Goal: Information Seeking & Learning: Understand process/instructions

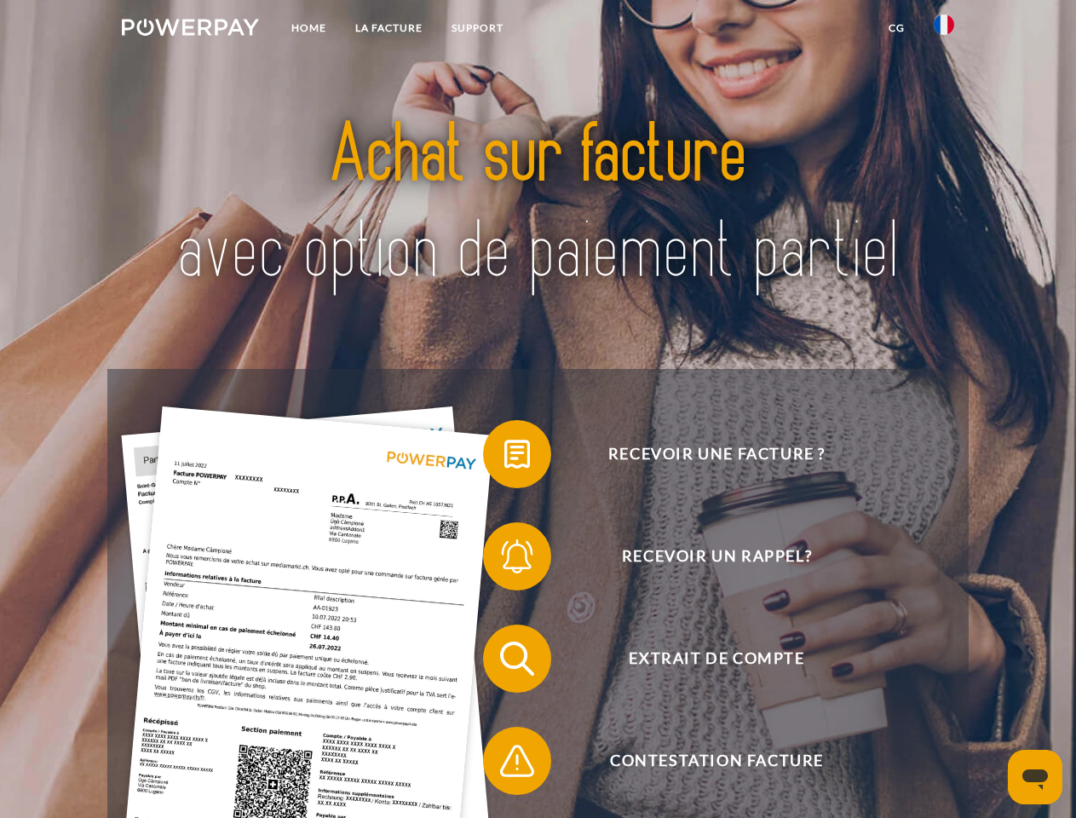
click at [190, 30] on img at bounding box center [190, 27] width 137 height 17
click at [944, 30] on img at bounding box center [944, 24] width 20 height 20
click at [896, 28] on link "CG" at bounding box center [896, 28] width 45 height 31
click at [504, 458] on span at bounding box center [491, 453] width 85 height 85
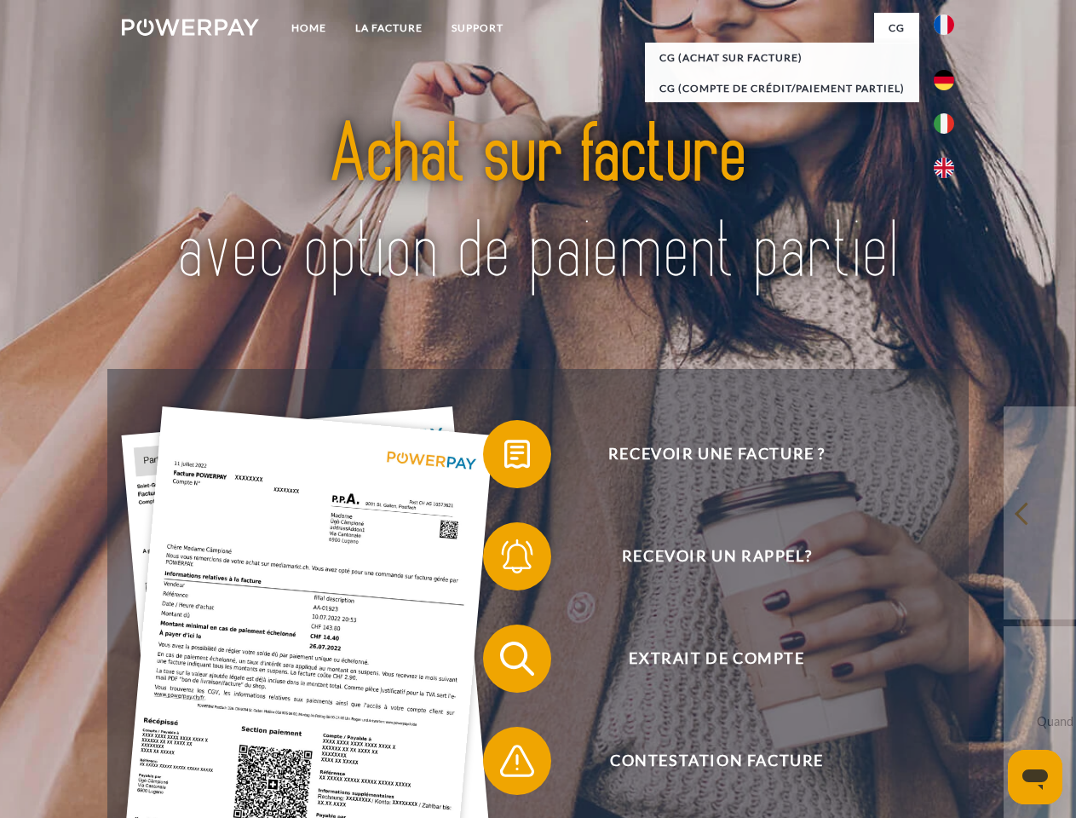
click at [504, 560] on span at bounding box center [491, 556] width 85 height 85
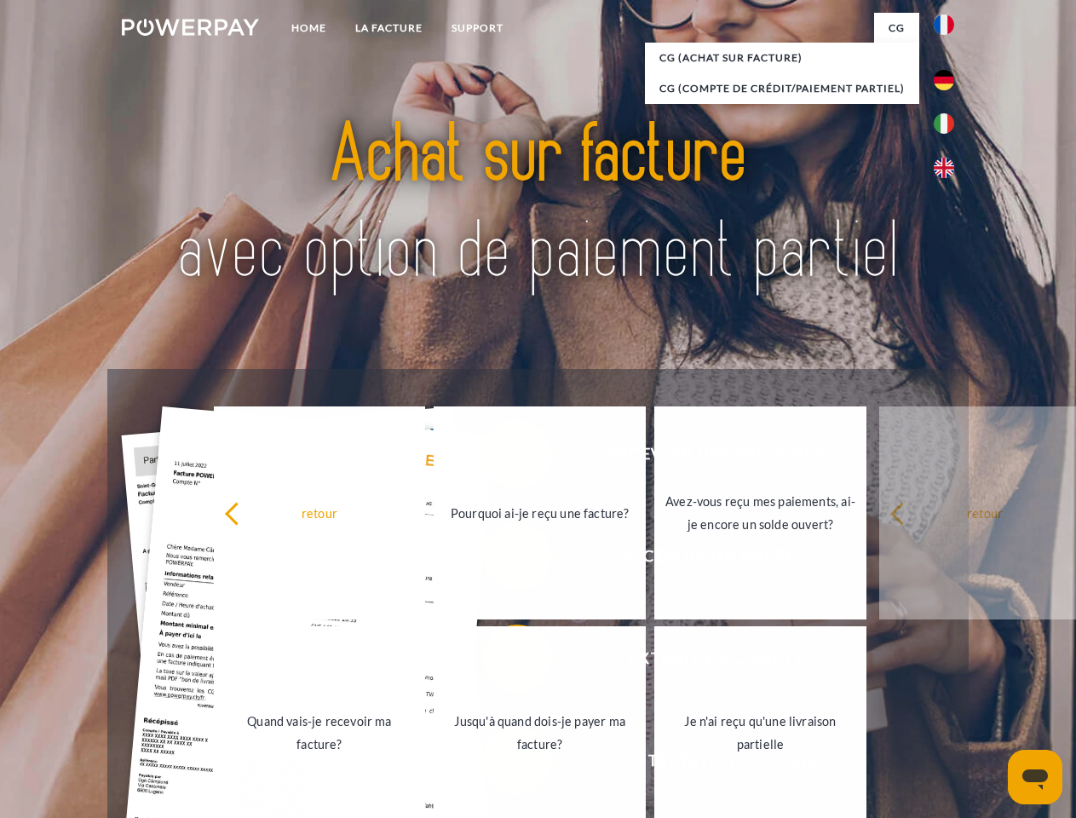
click at [504, 662] on link "Jusqu'à quand dois-je payer ma facture?" at bounding box center [540, 732] width 212 height 213
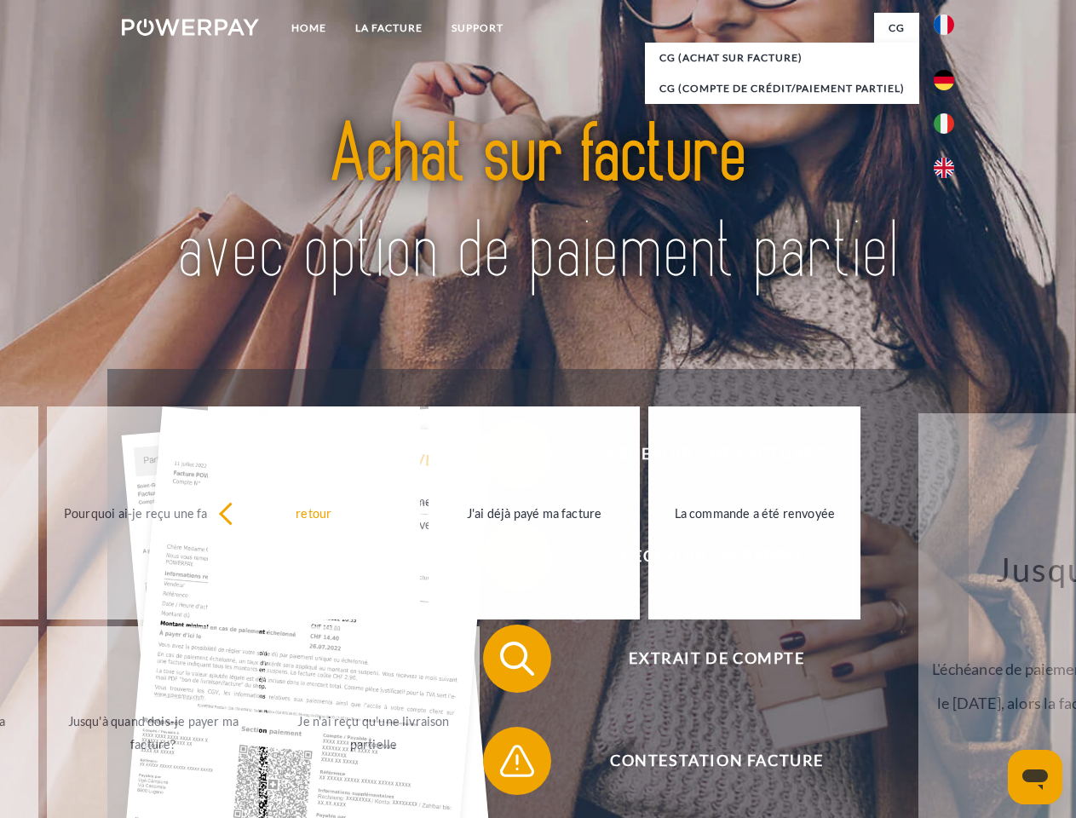
click at [504, 764] on span at bounding box center [491, 760] width 85 height 85
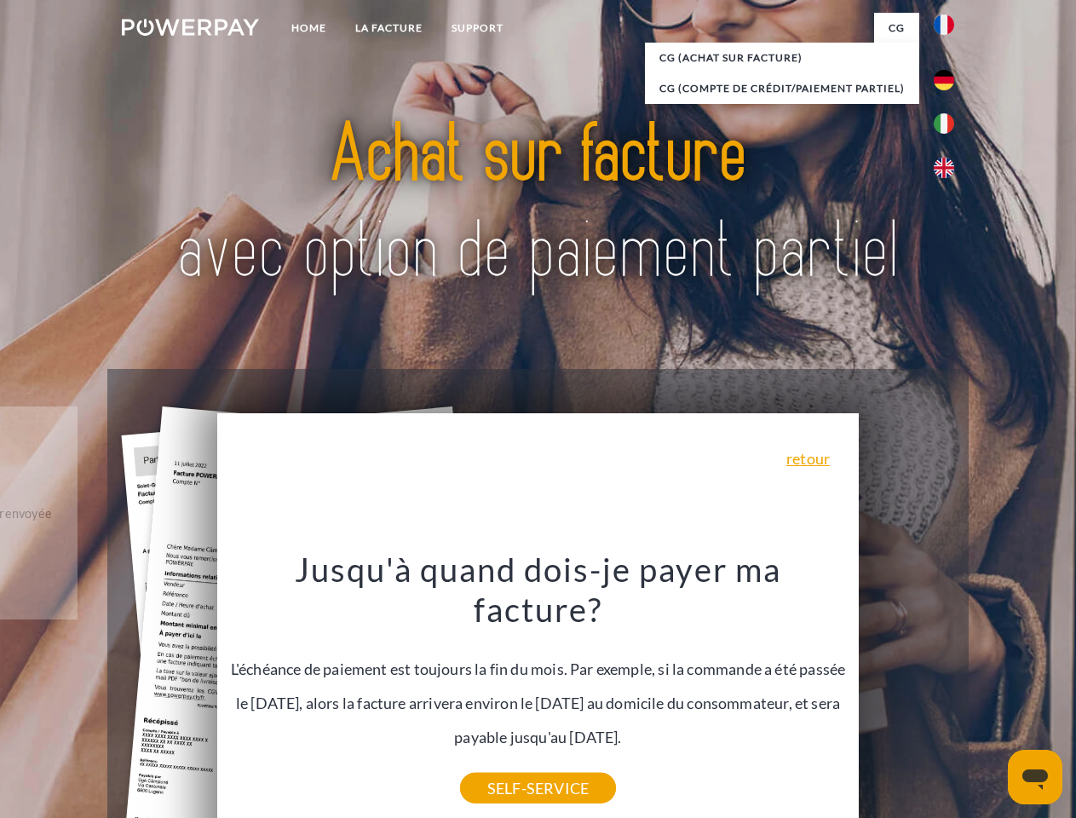
click at [1035, 777] on icon "Ouvrir la fenêtre de messagerie" at bounding box center [1035, 779] width 26 height 20
